Goal: Find specific page/section: Find specific page/section

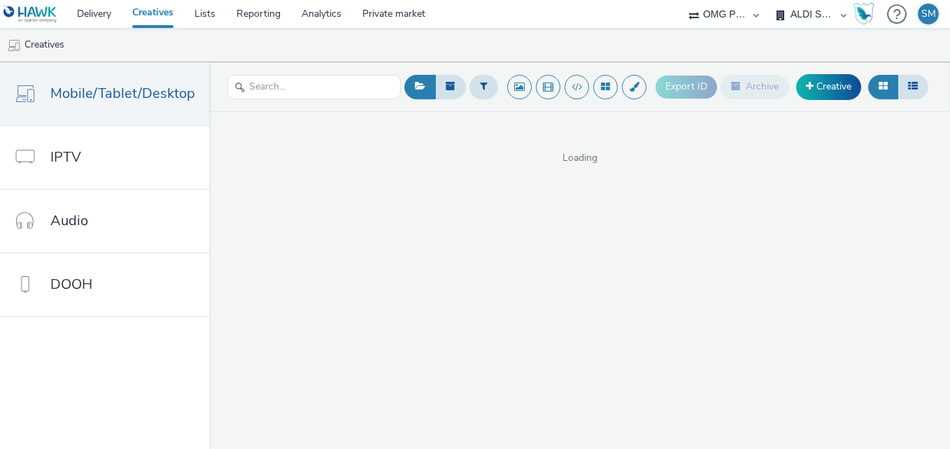
click at [805, 13] on select "A. Nattermann (OMG I+A) Aldi Nord (OMG I+A) ALDI Süd (OMG I+A) Audi Berlin (OMG…" at bounding box center [812, 14] width 84 height 28
select select "491a0746-e20e-4106-832b-22d0456ef05d"
click at [770, 0] on select "A. Nattermann (OMG I+A) Aldi Nord (OMG I+A) ALDI Süd (OMG I+A) Audi Berlin (OMG…" at bounding box center [812, 14] width 84 height 28
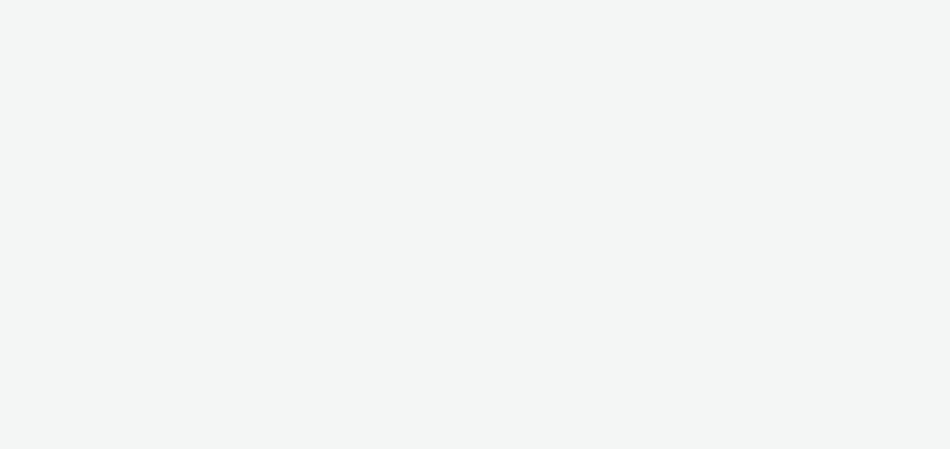
select select "491a0746-e20e-4106-832b-22d0456ef05d"
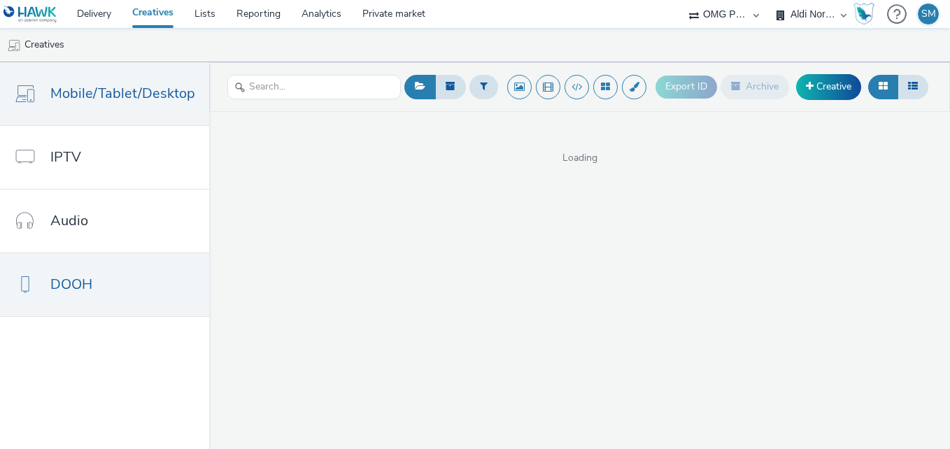
click at [69, 295] on span "DOOH" at bounding box center [71, 284] width 42 height 20
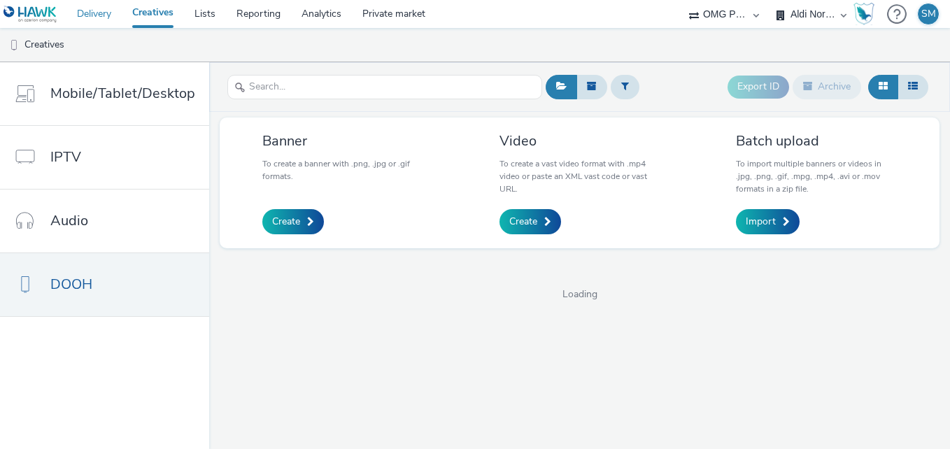
click at [101, 11] on link "Delivery" at bounding box center [93, 14] width 55 height 28
